Goal: Transaction & Acquisition: Register for event/course

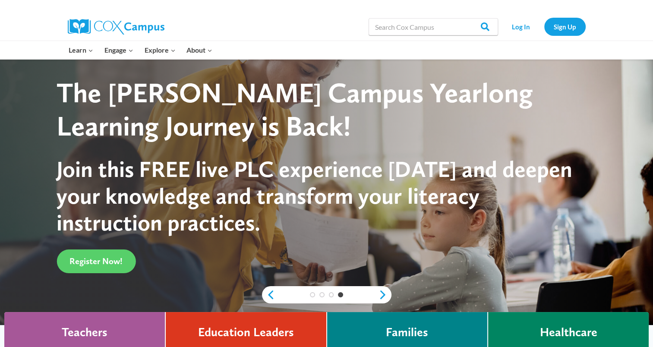
click at [631, 41] on div "Learn Expand PK-5 Structured Literacy Program En español Early Care and Learnin…" at bounding box center [326, 50] width 653 height 19
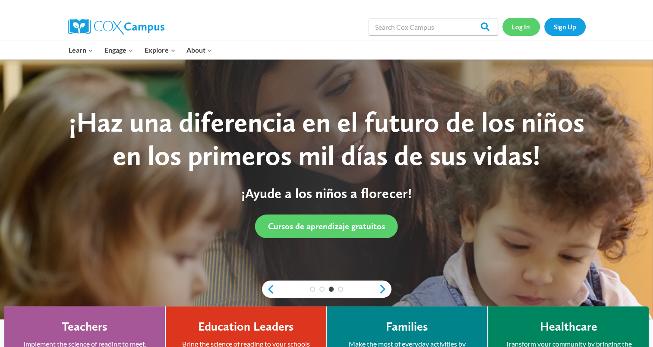
click at [527, 25] on link "Log In" at bounding box center [521, 27] width 38 height 18
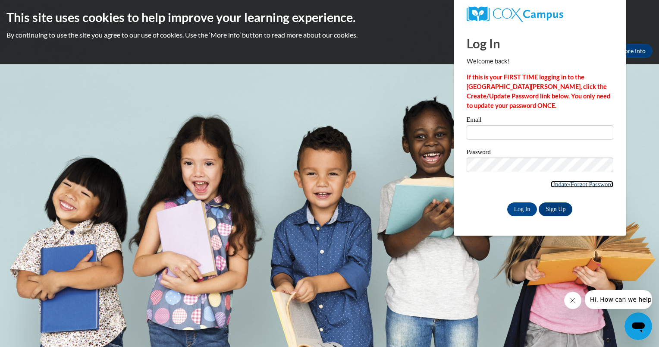
click at [562, 185] on link "Update/Forgot Password" at bounding box center [582, 184] width 63 height 7
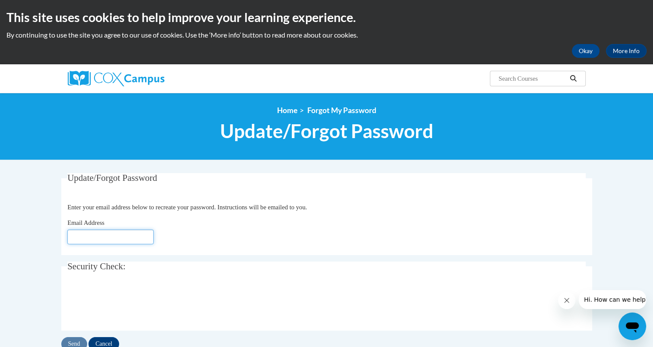
click at [122, 234] on input "Email Address" at bounding box center [110, 236] width 86 height 15
click at [17, 209] on body "This site uses cookies to help improve your learning experience. By continuing …" at bounding box center [326, 281] width 653 height 562
click at [580, 46] on button "Okay" at bounding box center [585, 51] width 28 height 14
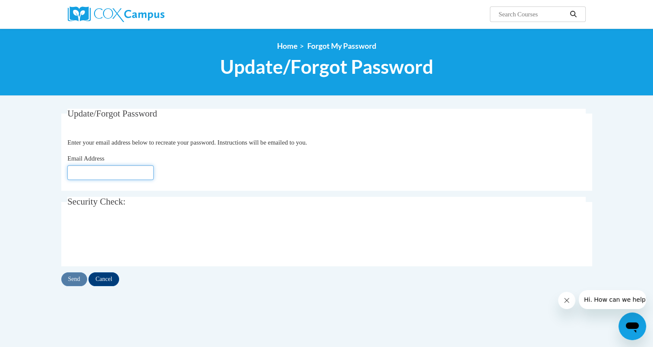
click at [142, 176] on input "Email Address" at bounding box center [110, 172] width 86 height 15
type input "[EMAIL_ADDRESS][DOMAIN_NAME]"
click at [74, 275] on input "Send" at bounding box center [74, 279] width 26 height 14
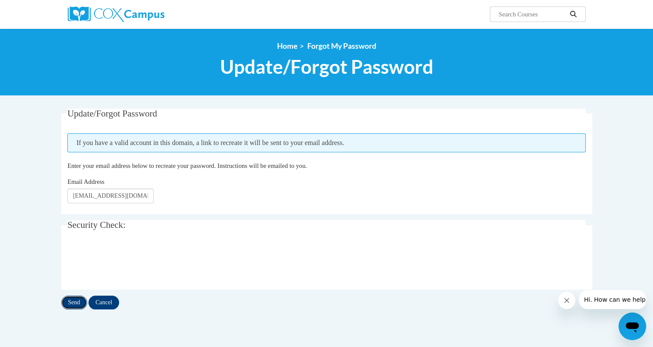
click at [71, 302] on input "Send" at bounding box center [74, 302] width 26 height 14
click at [128, 13] on img at bounding box center [116, 14] width 97 height 16
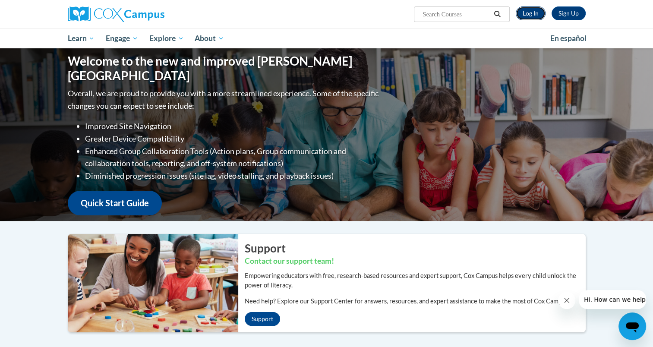
click at [526, 15] on link "Log In" at bounding box center [530, 13] width 30 height 14
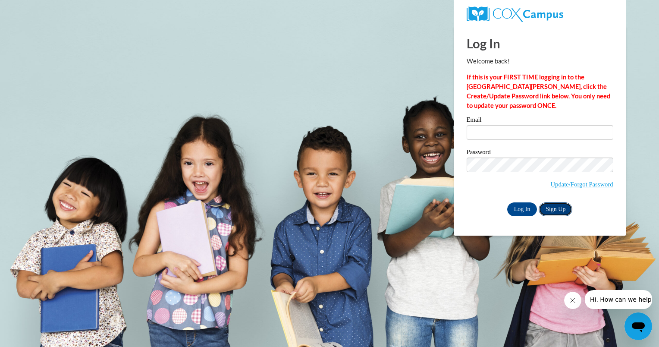
click at [547, 209] on link "Sign Up" at bounding box center [556, 209] width 34 height 14
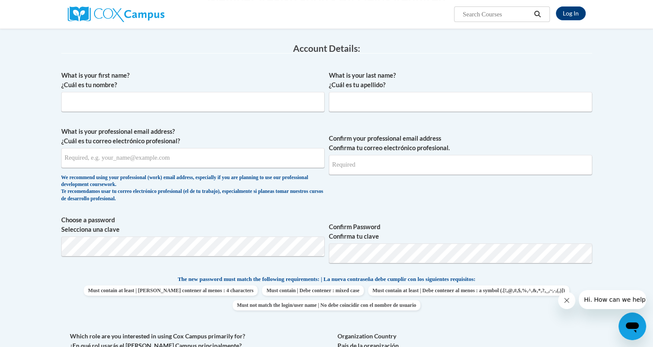
scroll to position [154, 0]
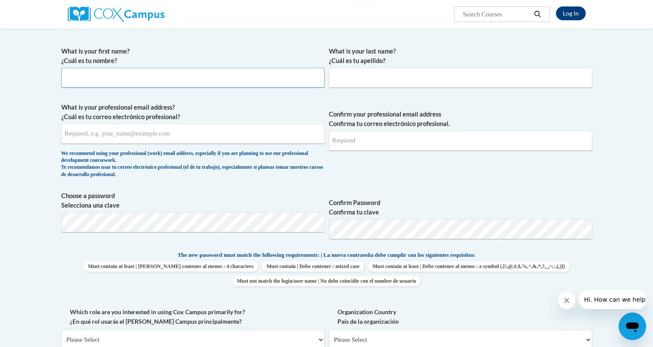
click at [138, 77] on input "What is your first name? ¿Cuál es tu nombre?" at bounding box center [192, 78] width 263 height 20
type input "Amber"
type input "Estep"
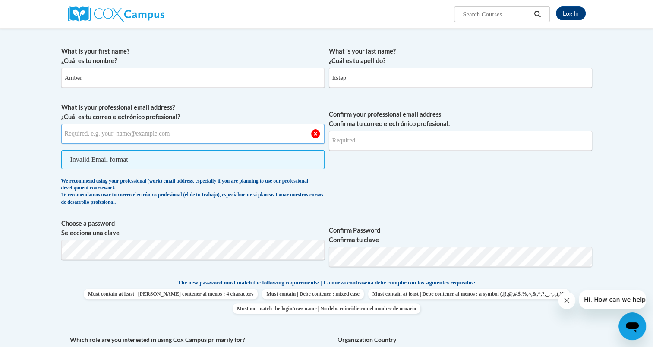
click at [143, 135] on input "What is your professional email address? ¿Cuál es tu correo electrónico profesi…" at bounding box center [192, 134] width 263 height 20
type input "[EMAIL_ADDRESS][DOMAIN_NAME]"
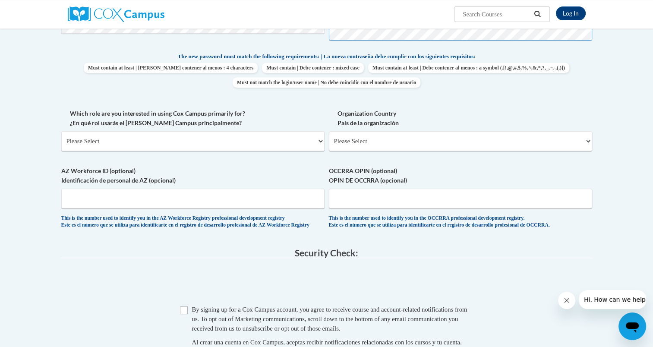
scroll to position [374, 0]
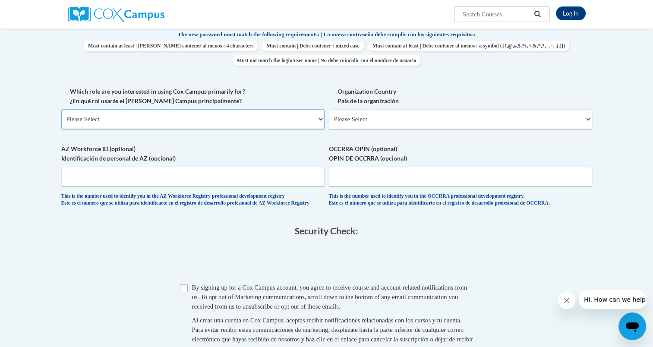
click at [195, 119] on select "Please Select College/University | Colegio/Universidad Community/Nonprofit Part…" at bounding box center [192, 119] width 263 height 20
select select "fbf2d438-af2f-41f8-98f1-81c410e29de3"
click at [61, 109] on select "Please Select College/University | Colegio/Universidad Community/Nonprofit Part…" at bounding box center [192, 119] width 263 height 20
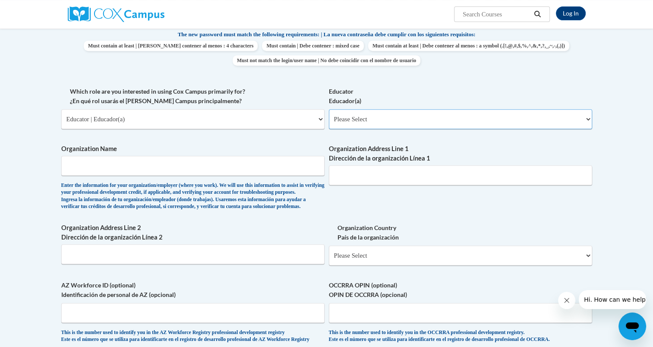
click at [387, 119] on select "Please Select Early Learning/Daycare Teacher/Family Home Care Provider | Maestr…" at bounding box center [460, 119] width 263 height 20
select select "5e2af403-4f2c-4e49-a02f-103e55d7b75b"
click at [329, 109] on select "Please Select Early Learning/Daycare Teacher/Family Home Care Provider | Maestr…" at bounding box center [460, 119] width 263 height 20
click at [205, 162] on input "Organization Name" at bounding box center [192, 166] width 263 height 20
type input "a"
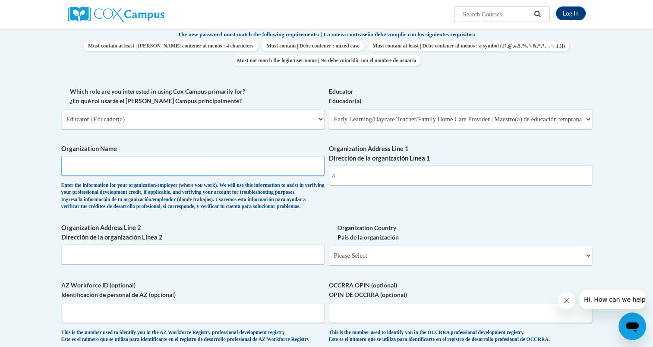
click at [178, 160] on input "Organization Name" at bounding box center [192, 166] width 263 height 20
type input "All nestled Inn"
click at [353, 175] on input "a" at bounding box center [460, 175] width 263 height 20
type input "[STREET_ADDRESS][US_STATE]"
click at [229, 264] on input "Organization Address Line 2 Dirección de la organización Línea 2" at bounding box center [192, 254] width 263 height 20
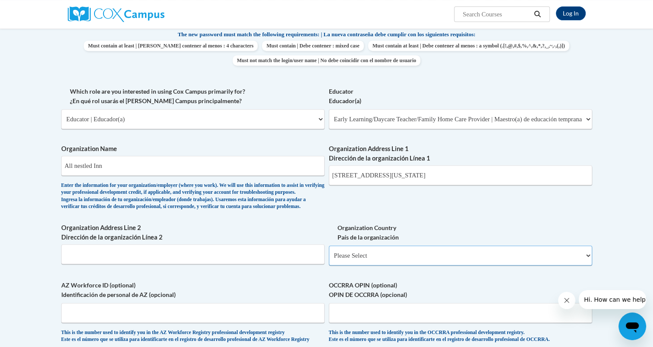
click at [372, 265] on select "Please Select United States | Estados Unidos Outside of the United States | Fue…" at bounding box center [460, 255] width 263 height 20
select select "ad49bcad-a171-4b2e-b99c-48b446064914"
click at [329, 260] on select "Please Select United States | Estados Unidos Outside of the United States | Fue…" at bounding box center [460, 255] width 263 height 20
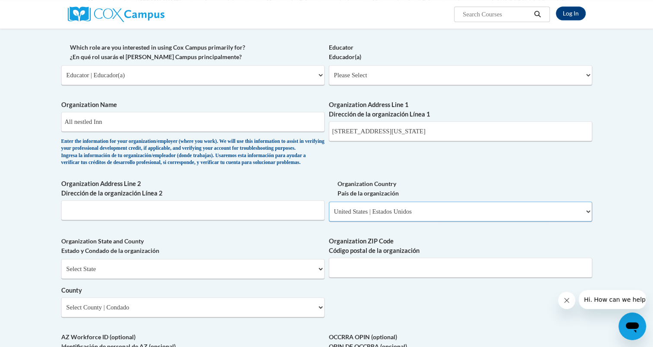
scroll to position [419, 0]
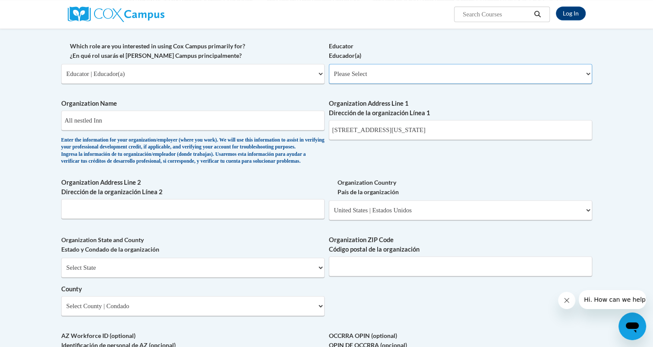
click at [353, 64] on select "Please Select Early Learning/Daycare Teacher/Family Home Care Provider | Maestr…" at bounding box center [460, 74] width 263 height 20
select select "5e2af403-4f2c-4e49-a02f-103e55d7b75b"
click at [329, 64] on select "Please Select Early Learning/Daycare Teacher/Family Home Care Provider | Maestr…" at bounding box center [460, 74] width 263 height 20
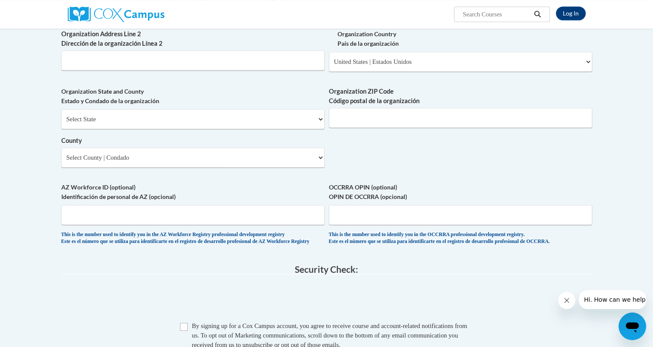
scroll to position [570, 0]
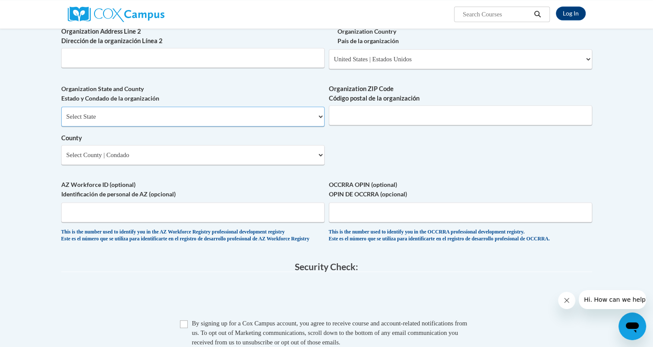
click at [151, 126] on select "Select State Alabama Alaska Arizona Arkansas California Colorado Connecticut De…" at bounding box center [192, 117] width 263 height 20
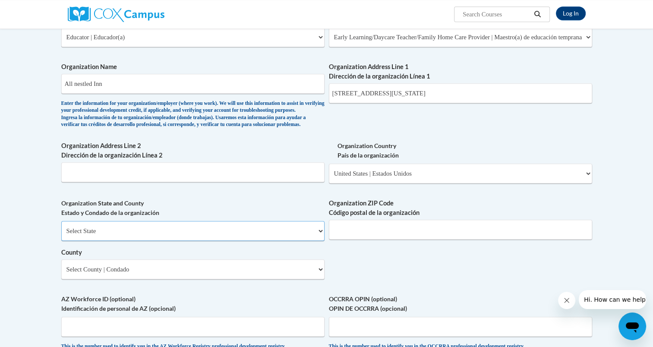
scroll to position [449, 0]
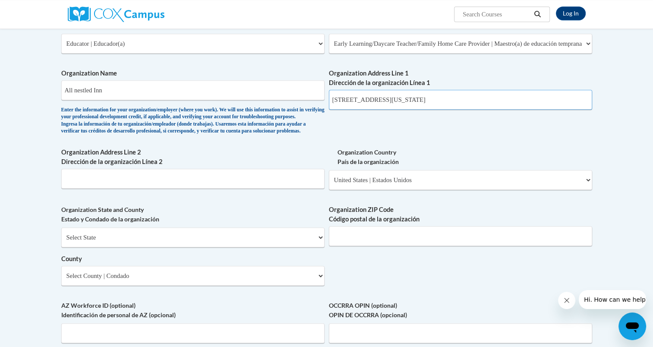
click at [466, 97] on input "[STREET_ADDRESS][US_STATE]" at bounding box center [460, 100] width 263 height 20
type input "[STREET_ADDRESS][US_STATE]"
click at [104, 244] on select "Select State Alabama Alaska Arizona Arkansas California Colorado Connecticut De…" at bounding box center [192, 237] width 263 height 20
select select "Ohio"
click at [61, 241] on select "Select State Alabama Alaska Arizona Arkansas California Colorado Connecticut De…" at bounding box center [192, 237] width 263 height 20
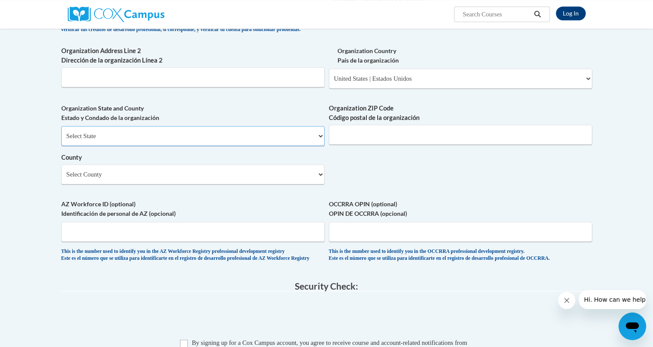
scroll to position [565, 0]
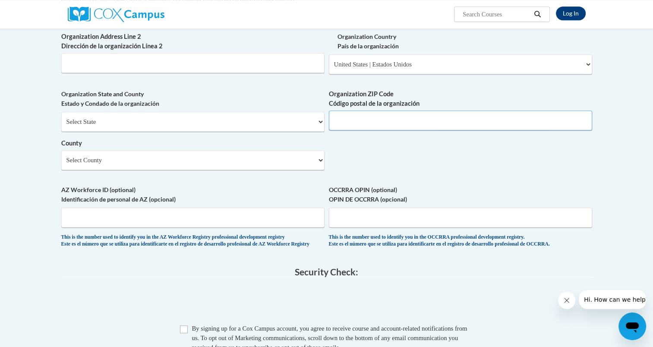
click at [358, 130] on input "Organization ZIP Code Código postal de la organización" at bounding box center [460, 120] width 263 height 20
type input "45619"
click at [105, 170] on select "Select County Adams Allen Ashland Ashtabula Athens Auglaize Belmont Brown Butle…" at bounding box center [192, 160] width 263 height 20
select select "Lawrence"
click at [61, 164] on select "Select County Adams Allen Ashland Ashtabula Athens Auglaize Belmont Brown Butle…" at bounding box center [192, 160] width 263 height 20
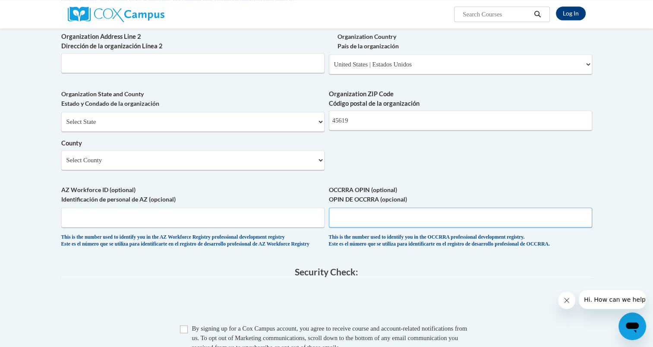
click at [380, 227] on input "OCCRRA OPIN (optional) OPIN DE OCCRRA (opcional)" at bounding box center [460, 217] width 263 height 20
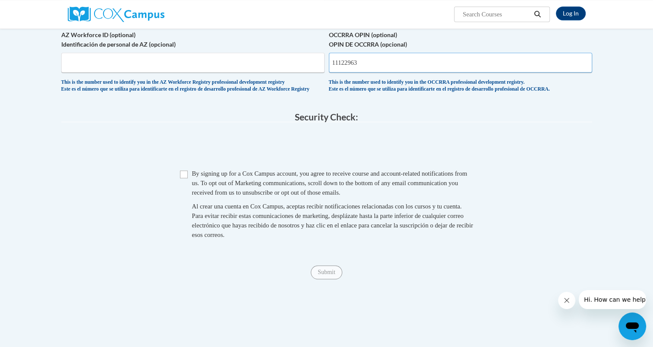
type input "11122963"
click at [186, 178] on input "Checkbox" at bounding box center [184, 174] width 8 height 8
checkbox input "true"
click at [330, 279] on input "Submit" at bounding box center [326, 272] width 31 height 14
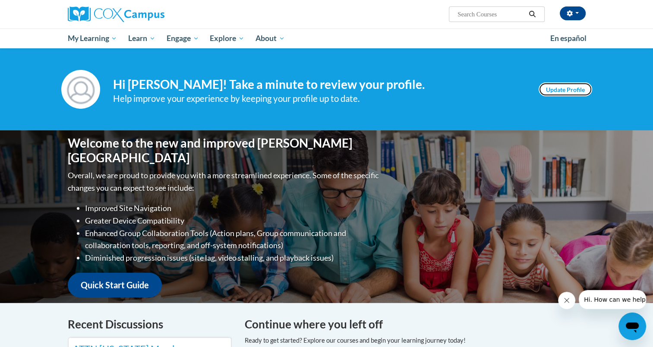
click at [556, 85] on link "Update Profile" at bounding box center [564, 89] width 53 height 14
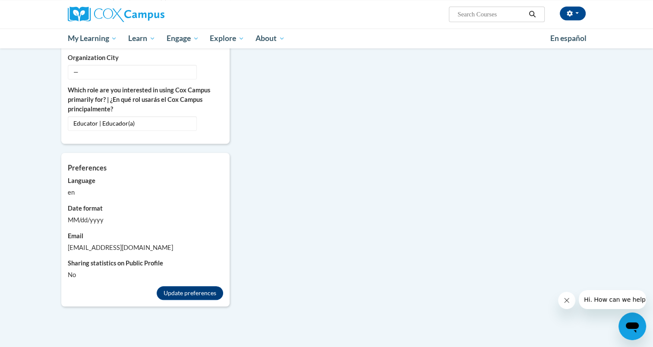
scroll to position [664, 0]
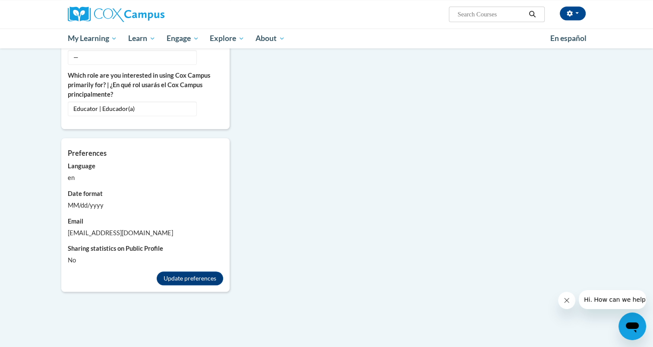
click at [91, 201] on div "MM/dd/yyyy" at bounding box center [145, 205] width 155 height 9
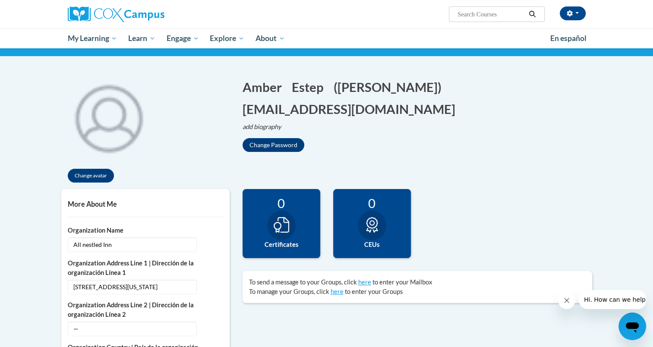
scroll to position [0, 0]
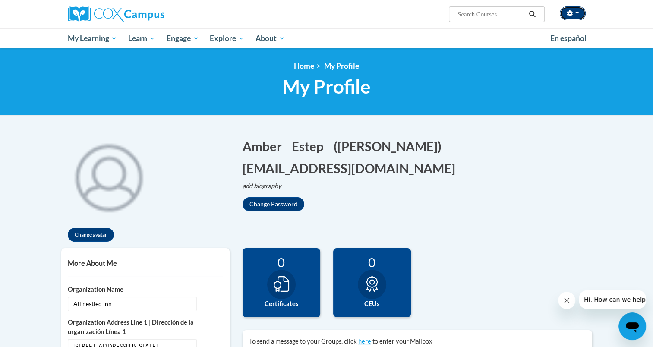
click at [574, 12] on button "button" at bounding box center [572, 13] width 26 height 14
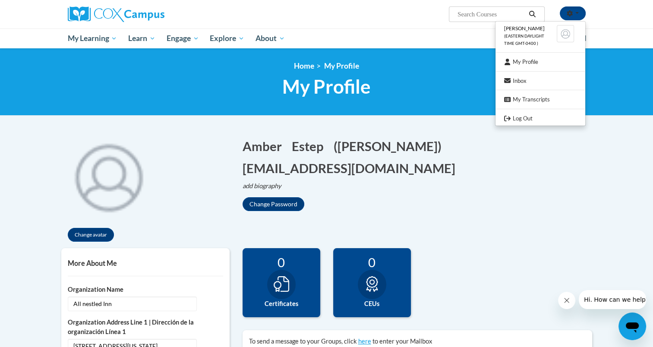
click at [472, 145] on h1 "Amber Edit Screen Name [PERSON_NAME] Estep Edit Screen Name Estep Save (Amber E…" at bounding box center [416, 157] width 349 height 40
